Goal: Task Accomplishment & Management: Use online tool/utility

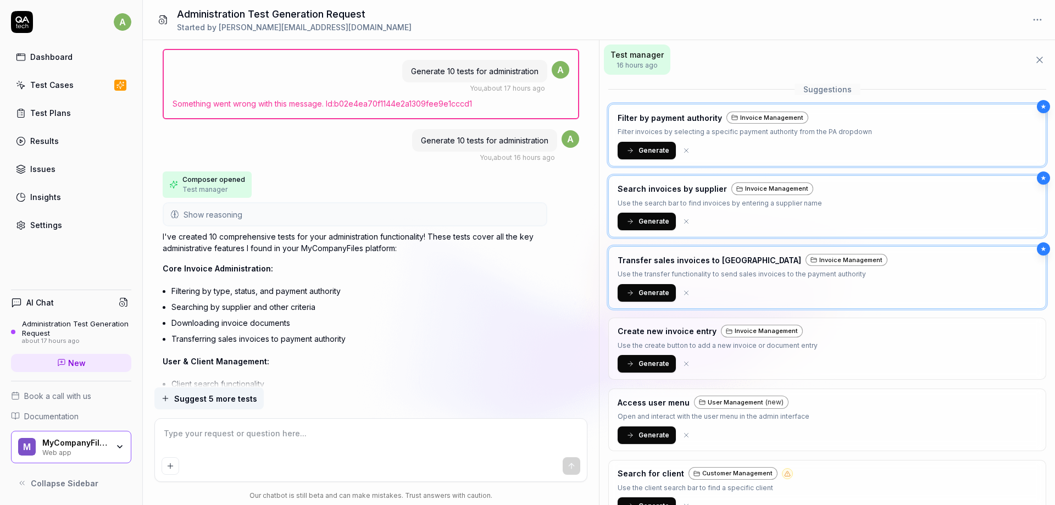
scroll to position [224, 0]
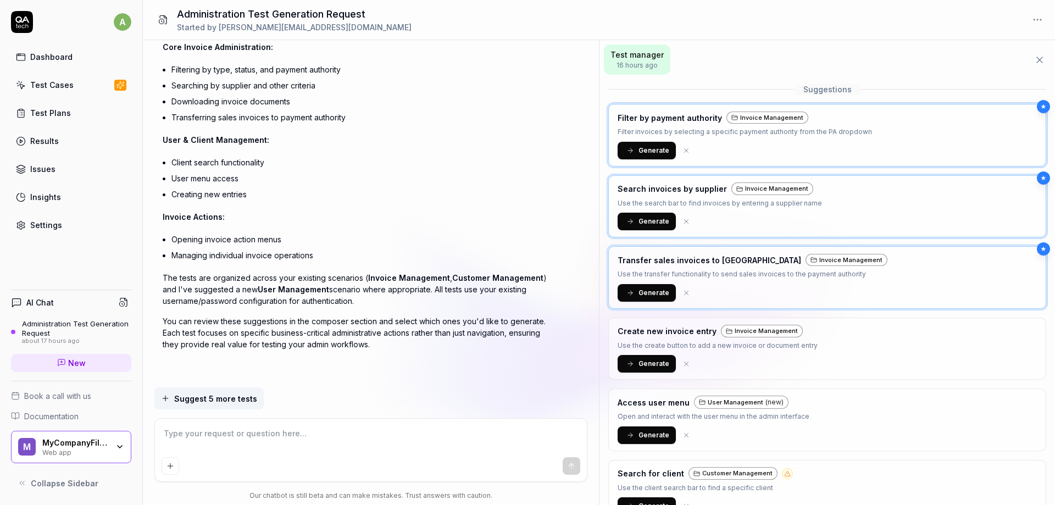
click at [914, 48] on div "Test manager 16 hours ago" at bounding box center [828, 59] width 456 height 39
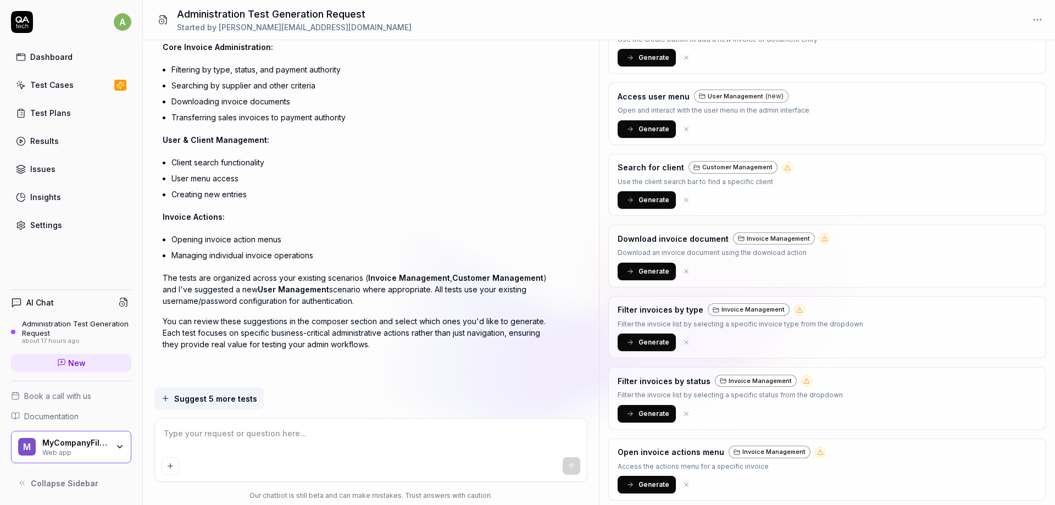
scroll to position [0, 0]
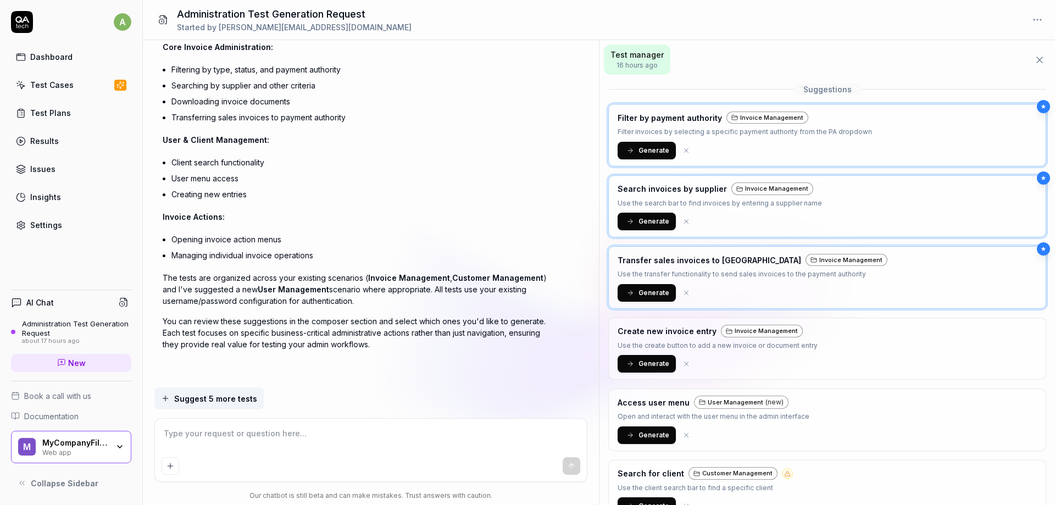
click at [45, 85] on div "Test Cases" at bounding box center [51, 85] width 43 height 12
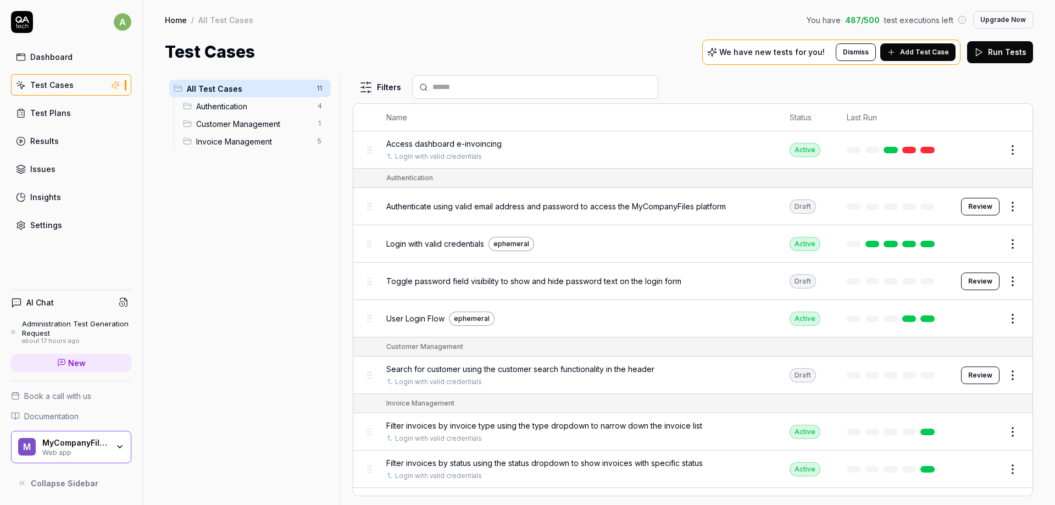
click at [939, 54] on span "Add Test Case" at bounding box center [924, 52] width 49 height 10
click at [852, 87] on body "a Dashboard Test Cases Test Plans Results Issues Insights Settings AI Chat Admi…" at bounding box center [527, 252] width 1055 height 505
click at [893, 48] on icon at bounding box center [891, 52] width 9 height 9
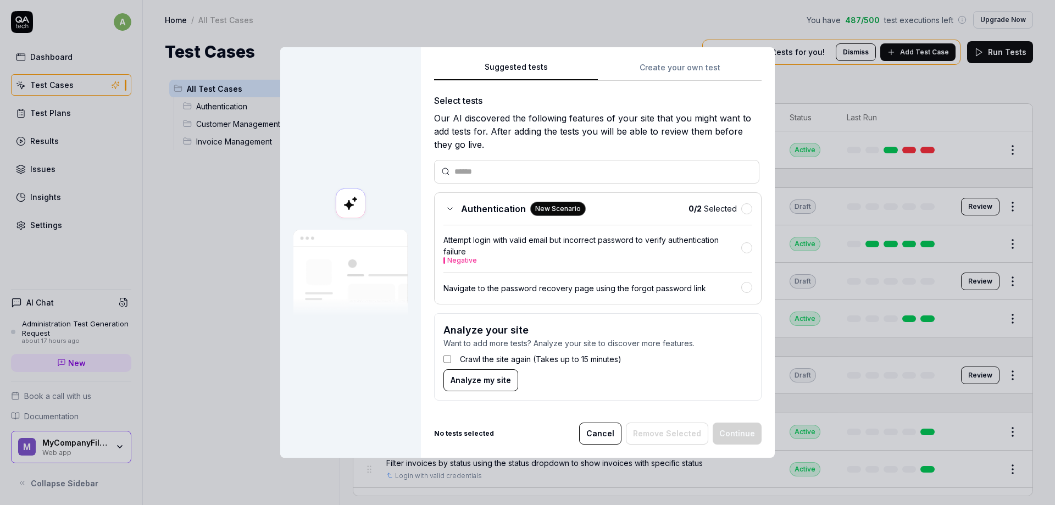
click at [464, 383] on span "Analyze my site" at bounding box center [481, 380] width 60 height 12
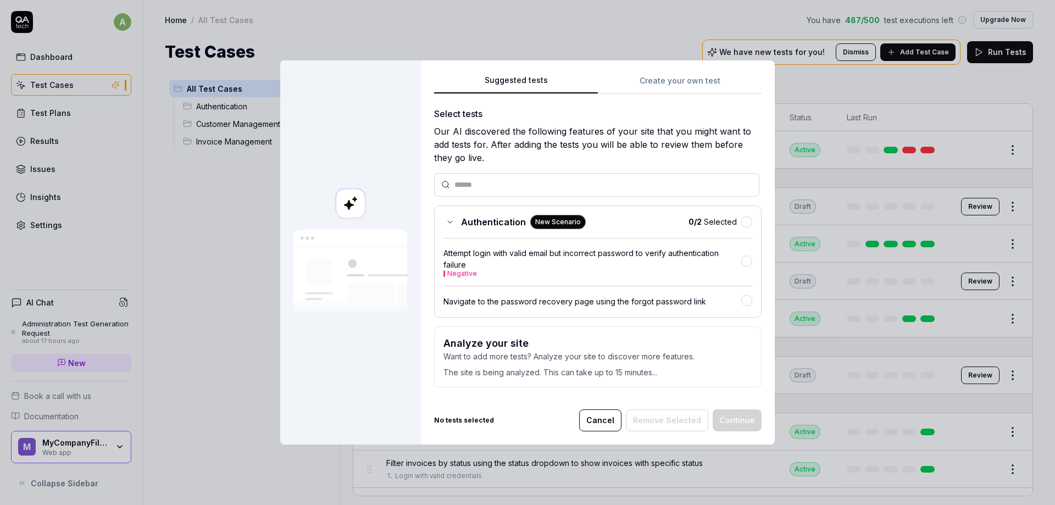
click at [198, 209] on body "a Dashboard Test Cases Test Plans Results Issues Insights Settings AI Chat Admi…" at bounding box center [527, 252] width 1055 height 505
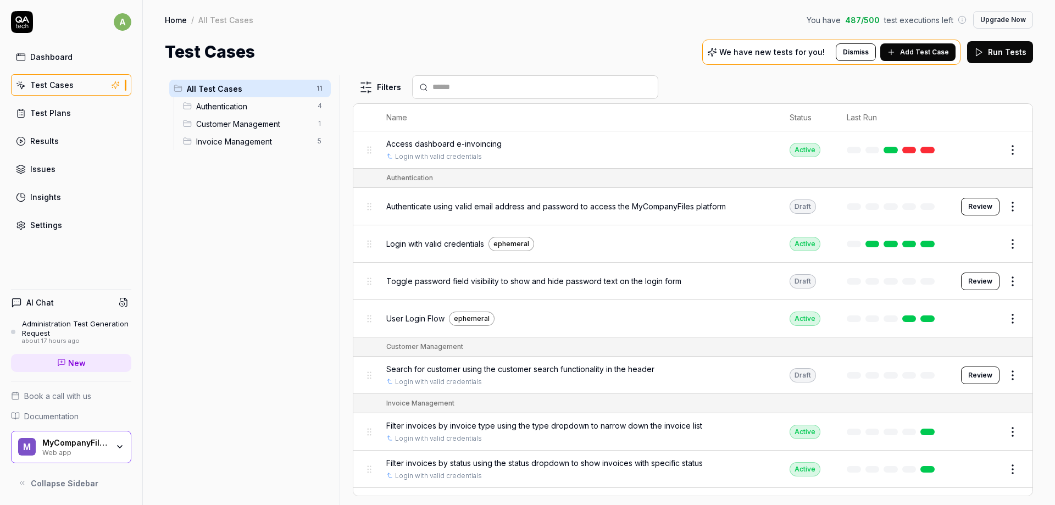
click at [19, 234] on link "Settings" at bounding box center [71, 224] width 120 height 21
